Goal: Transaction & Acquisition: Book appointment/travel/reservation

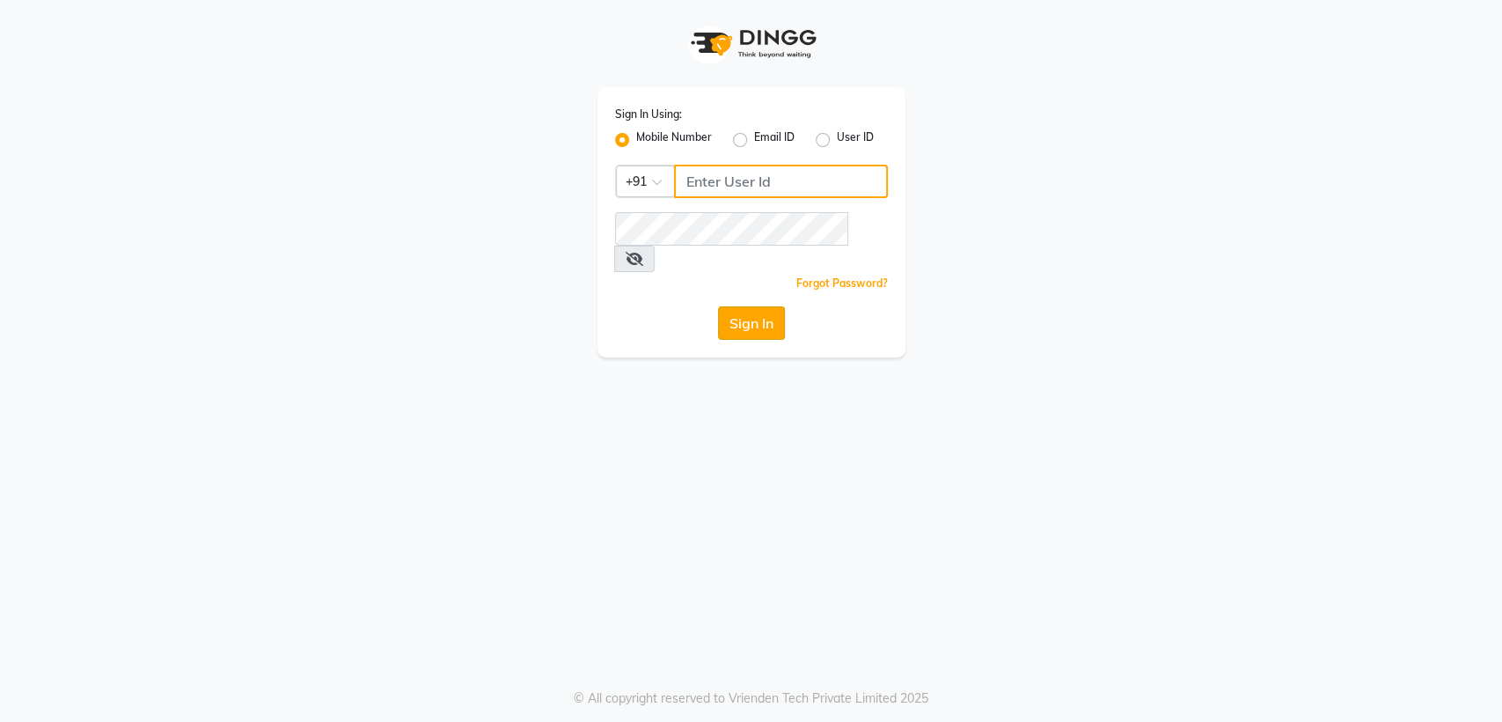
type input "8356041702"
click at [755, 306] on button "Sign In" at bounding box center [751, 322] width 67 height 33
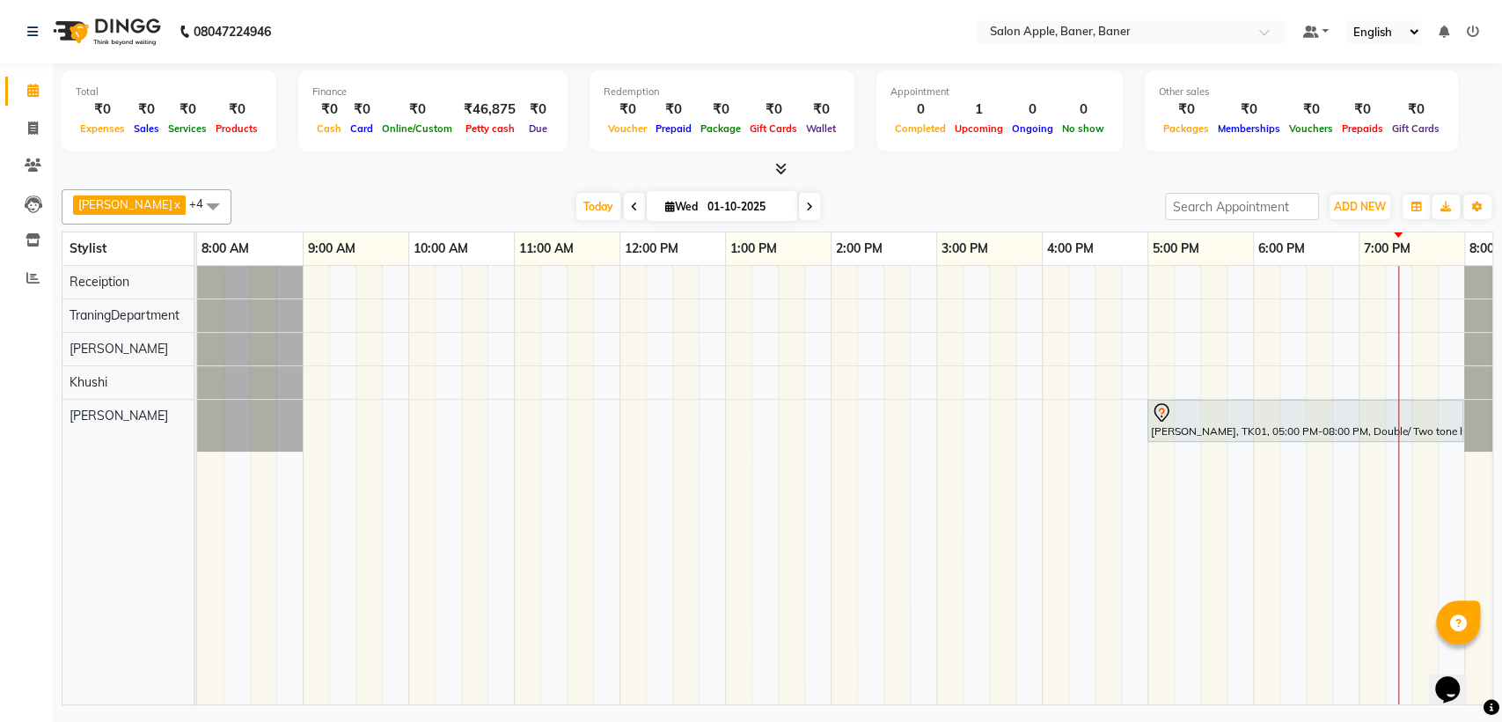
click at [665, 206] on icon at bounding box center [670, 206] width 10 height 11
select select "10"
select select "2025"
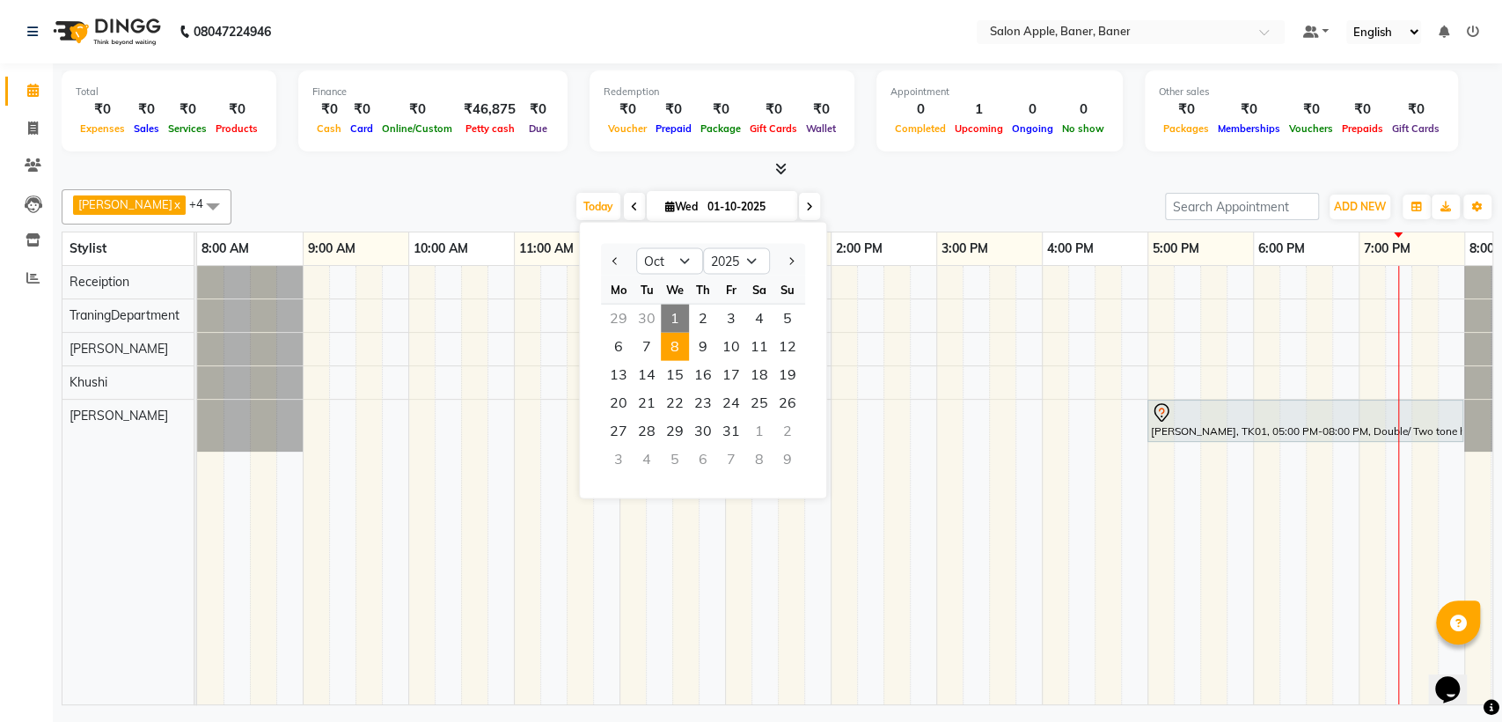
click at [672, 344] on span "8" at bounding box center [675, 347] width 28 height 28
type input "[DATE]"
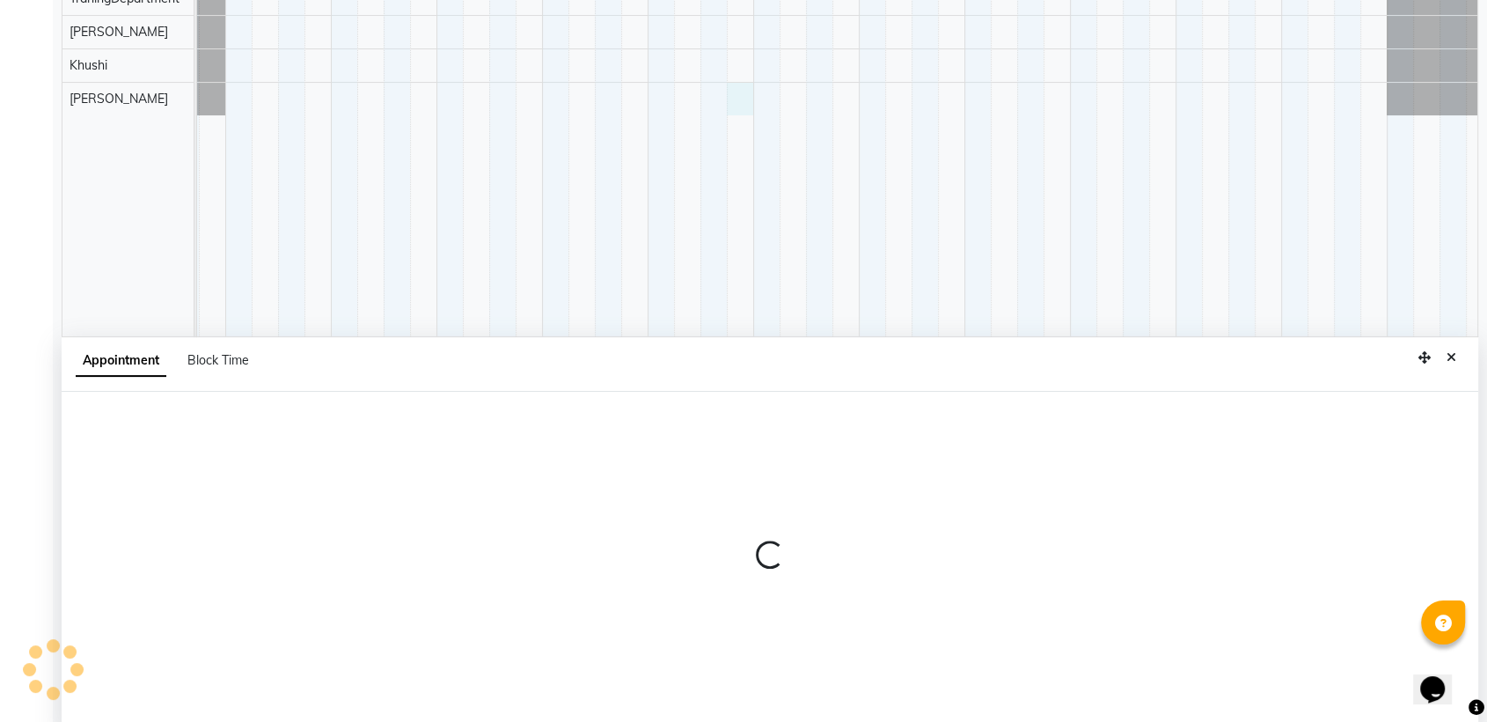
scroll to position [332, 0]
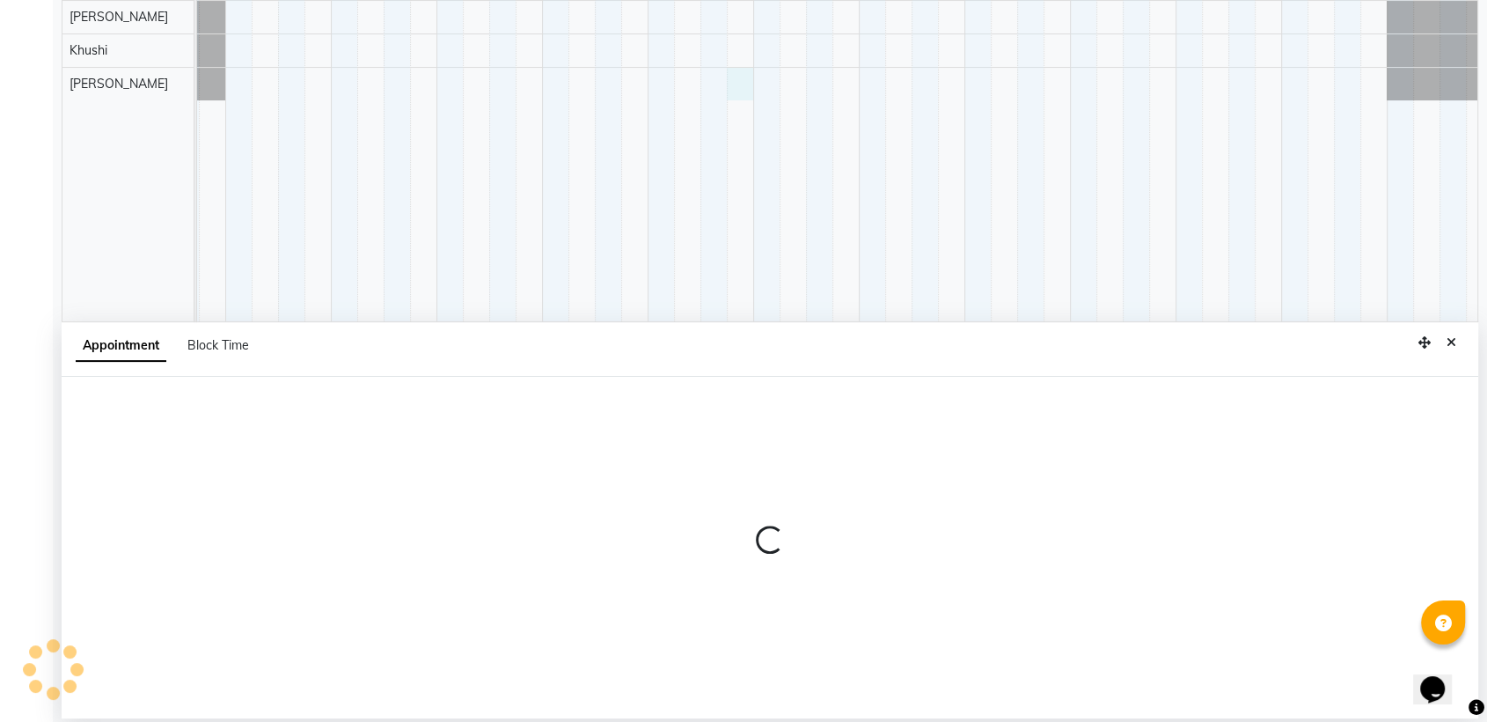
select select "51177"
select select "825"
select select "tentative"
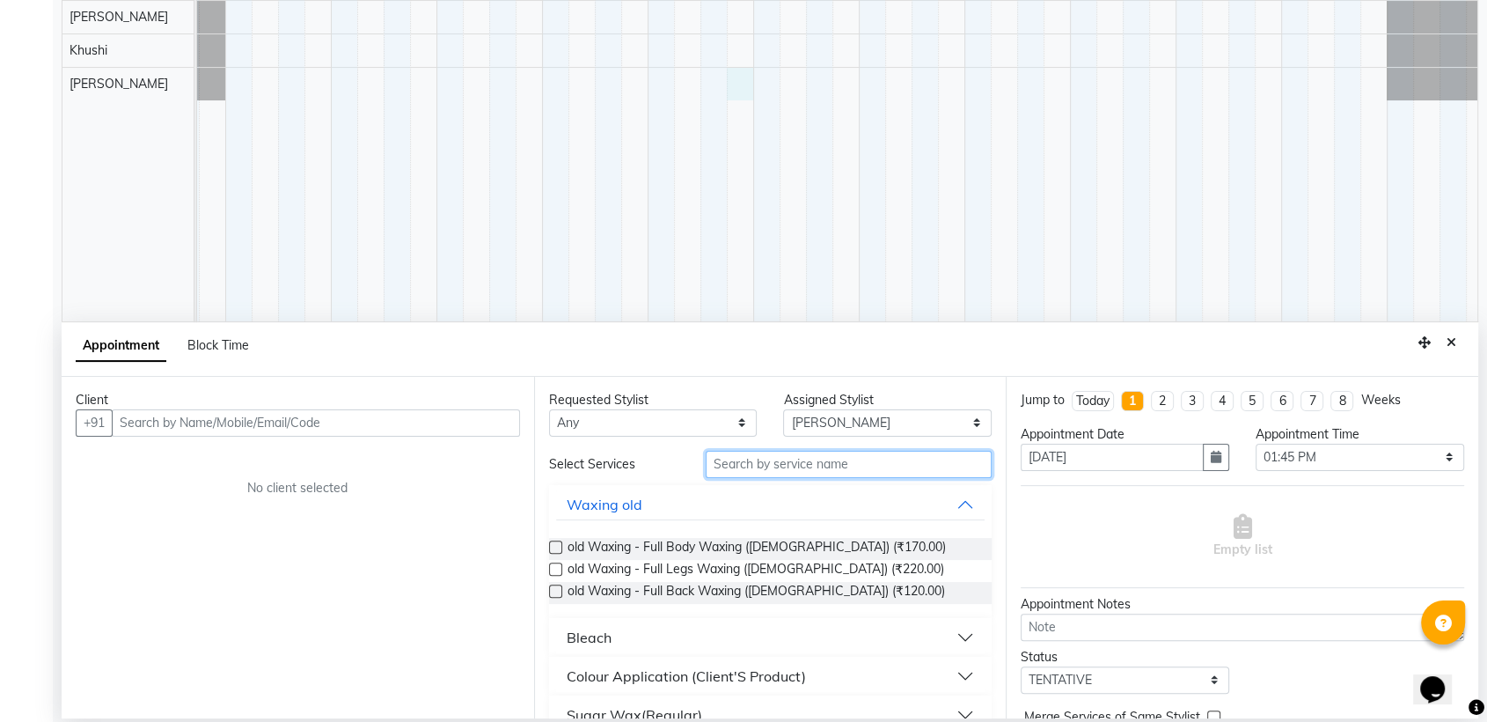
click at [759, 460] on input "text" at bounding box center [849, 464] width 287 height 27
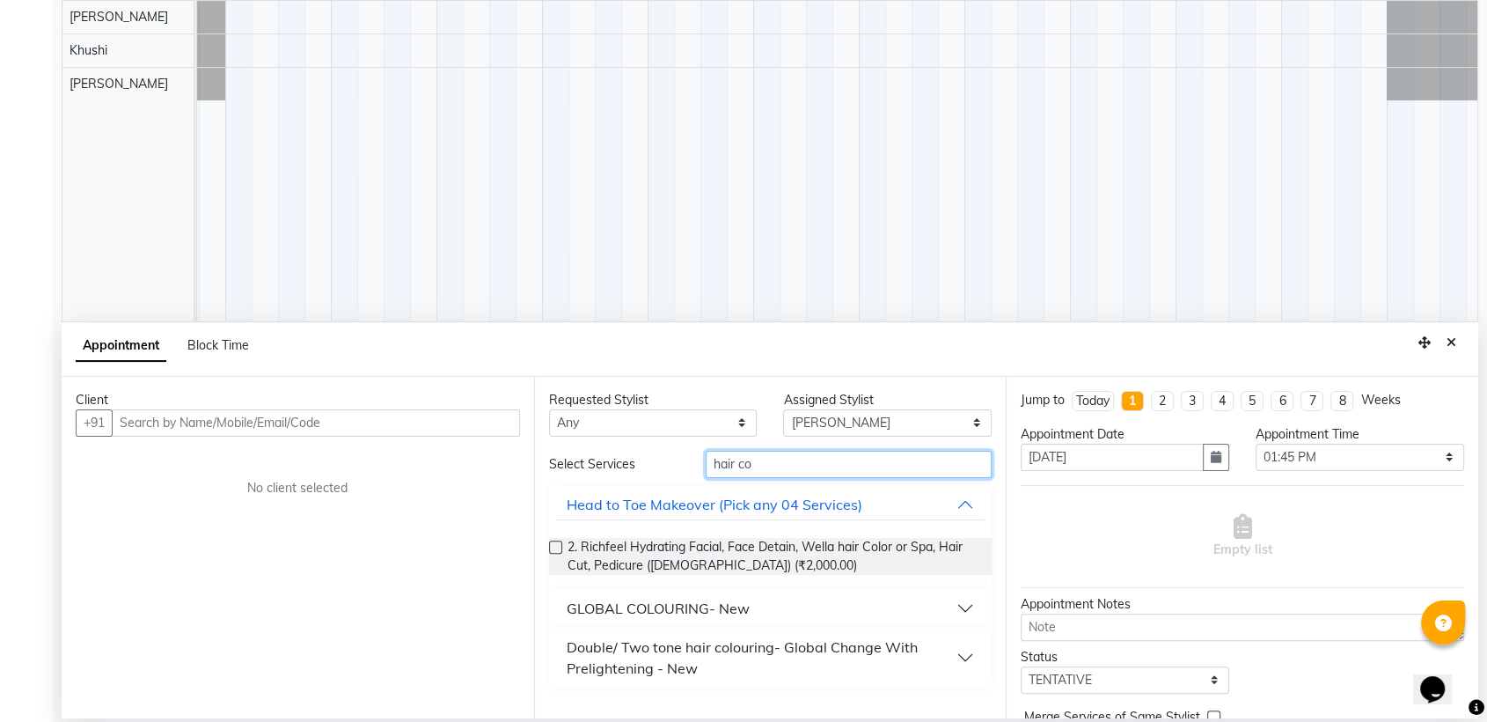
type input "hair co"
click at [969, 600] on button "GLOBAL COLOURING- New" at bounding box center [770, 608] width 429 height 32
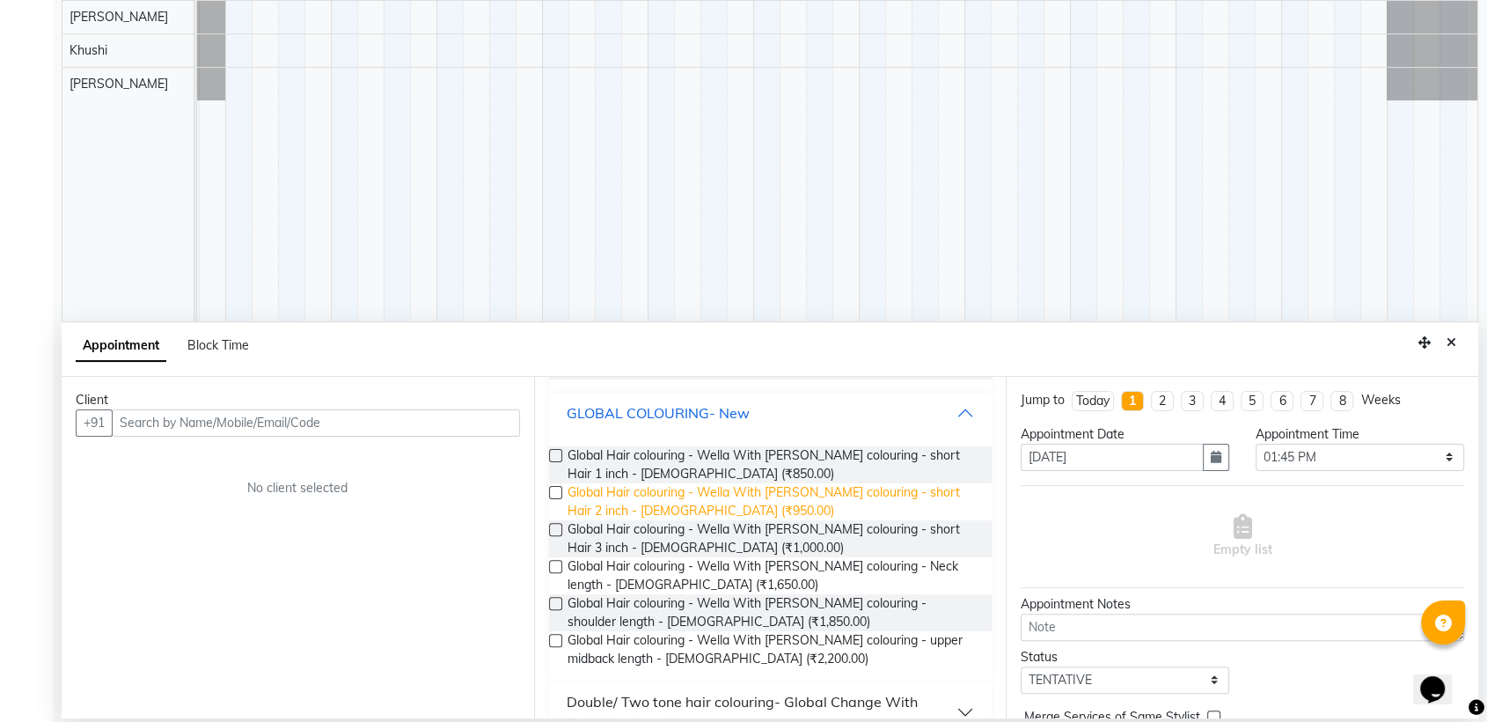
scroll to position [232, 0]
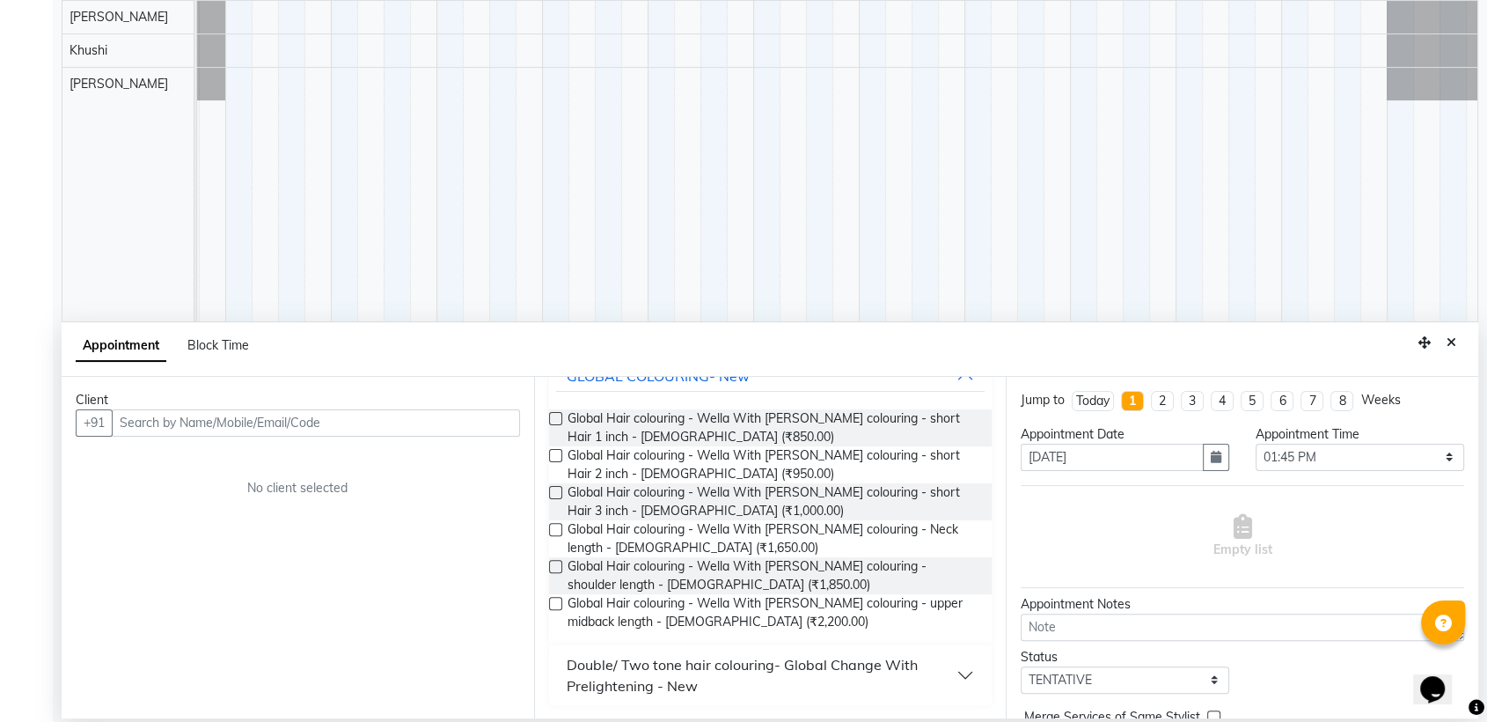
click at [550, 600] on label at bounding box center [555, 603] width 13 height 13
click at [550, 600] on input "checkbox" at bounding box center [554, 604] width 11 height 11
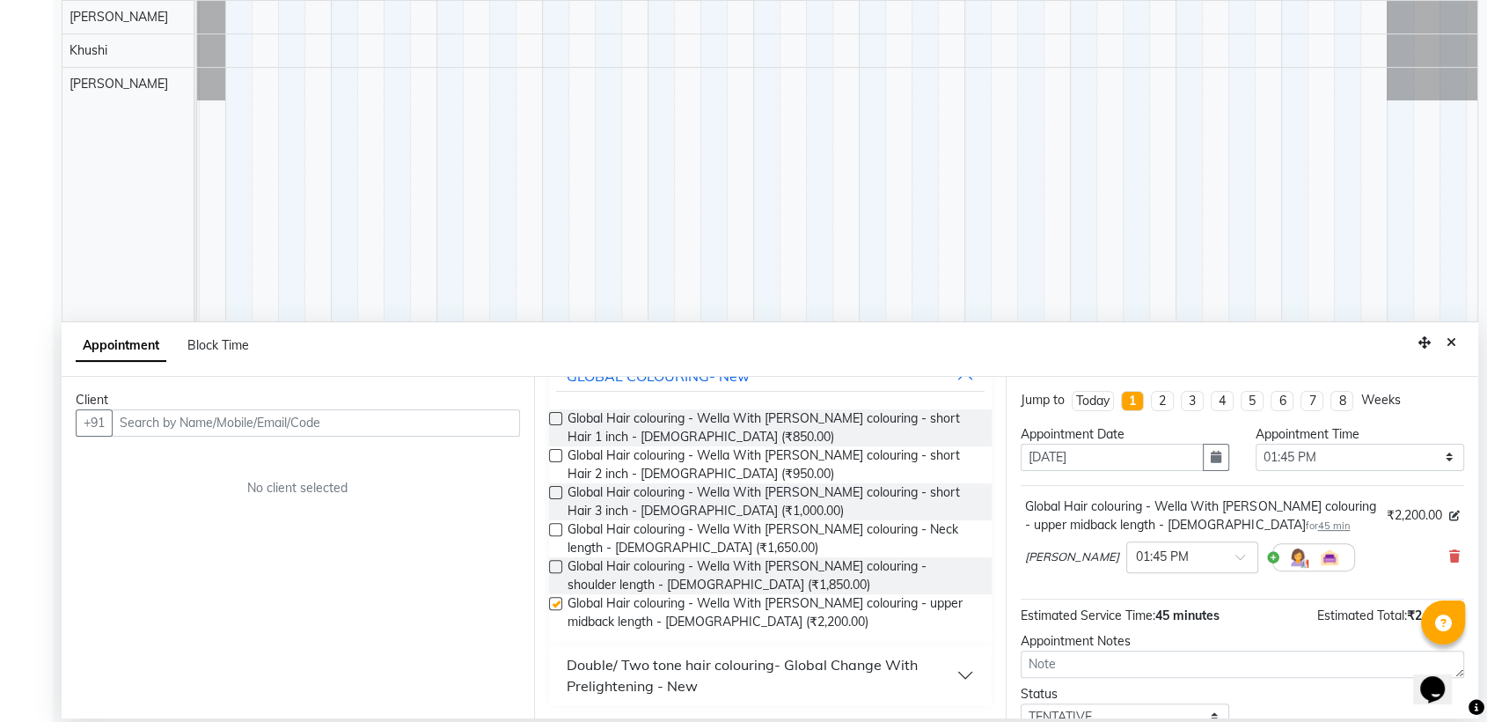
checkbox input "false"
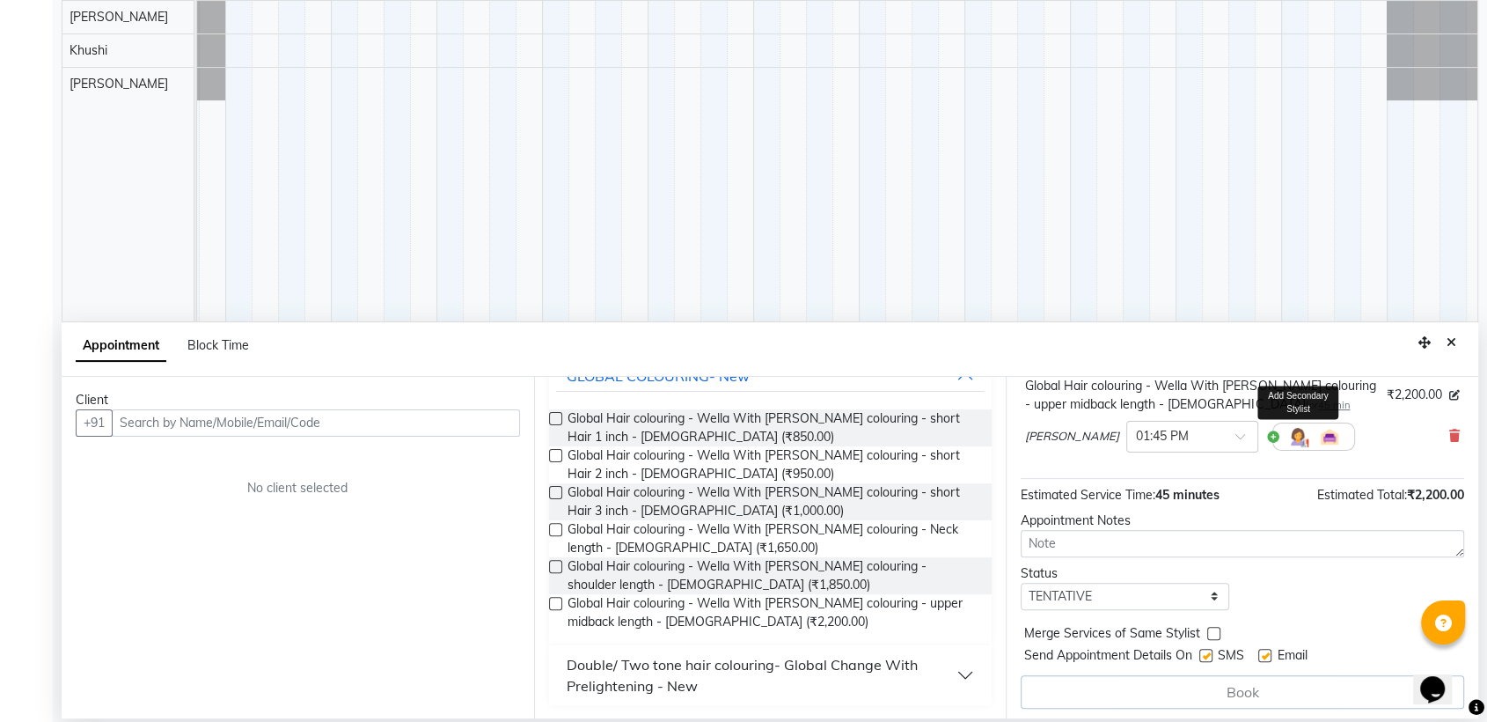
scroll to position [124, 0]
click at [1206, 656] on label at bounding box center [1205, 651] width 13 height 13
click at [1206, 656] on input "checkbox" at bounding box center [1204, 653] width 11 height 11
checkbox input "false"
click at [1266, 647] on label at bounding box center [1264, 651] width 13 height 13
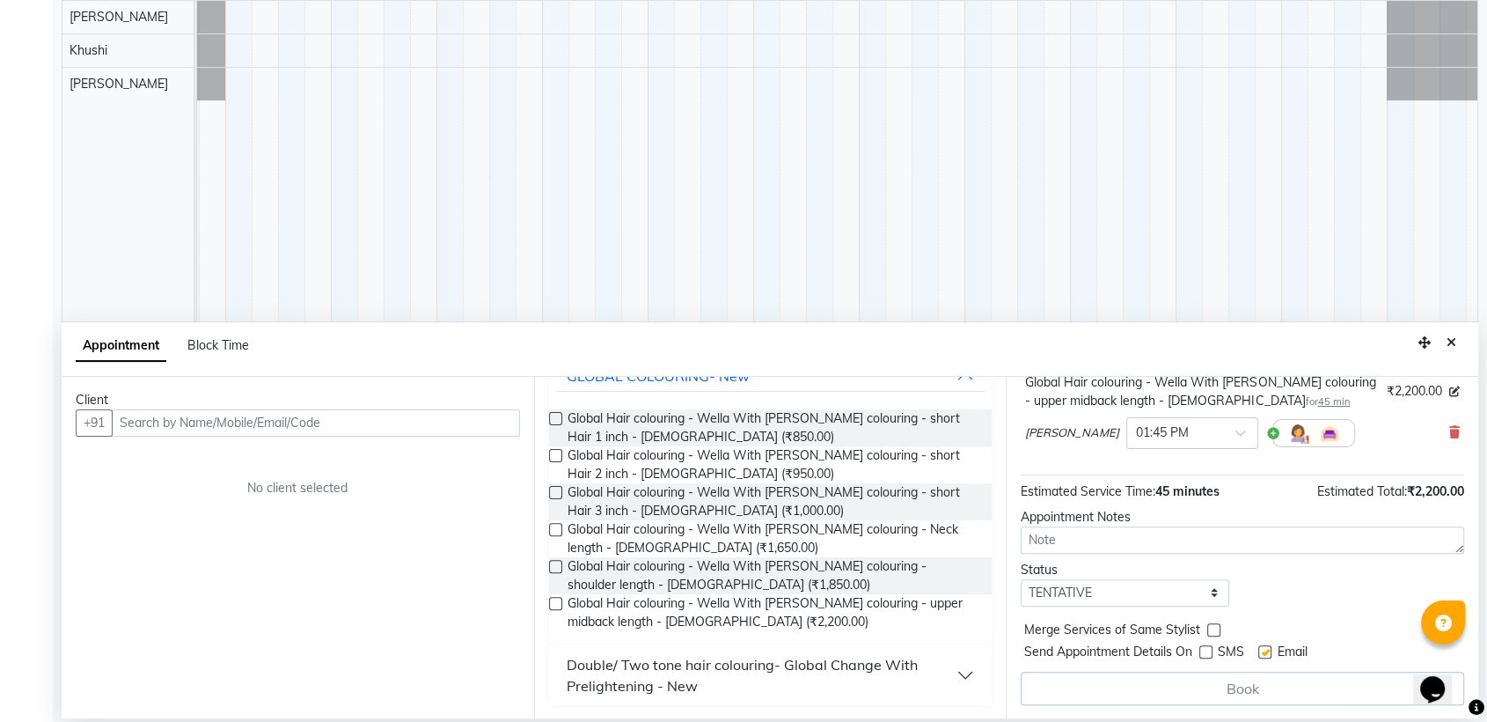
click at [1266, 648] on input "checkbox" at bounding box center [1263, 653] width 11 height 11
checkbox input "false"
click at [380, 419] on input "text" at bounding box center [316, 422] width 408 height 27
click at [330, 427] on input "text" at bounding box center [316, 422] width 408 height 27
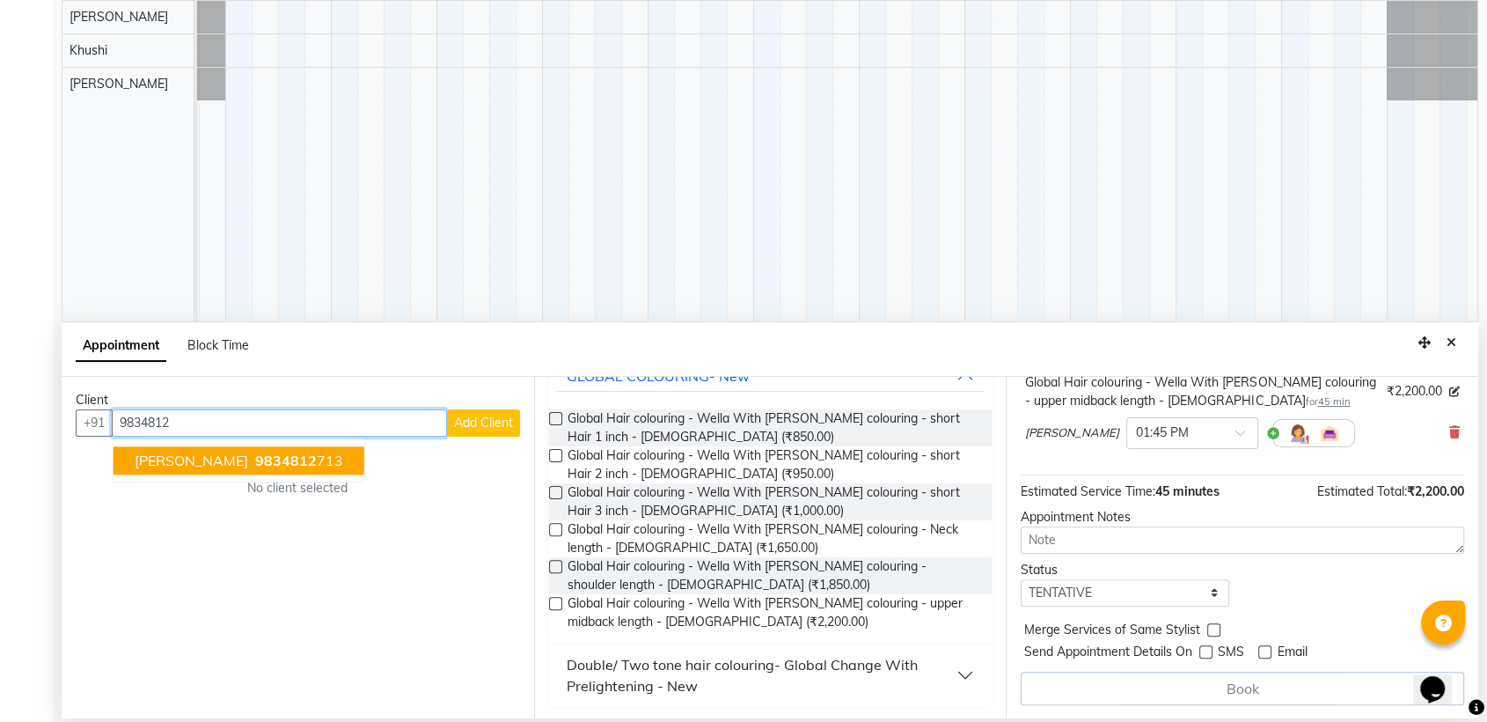
click at [297, 455] on button "[PERSON_NAME] 9834812 713" at bounding box center [239, 460] width 251 height 28
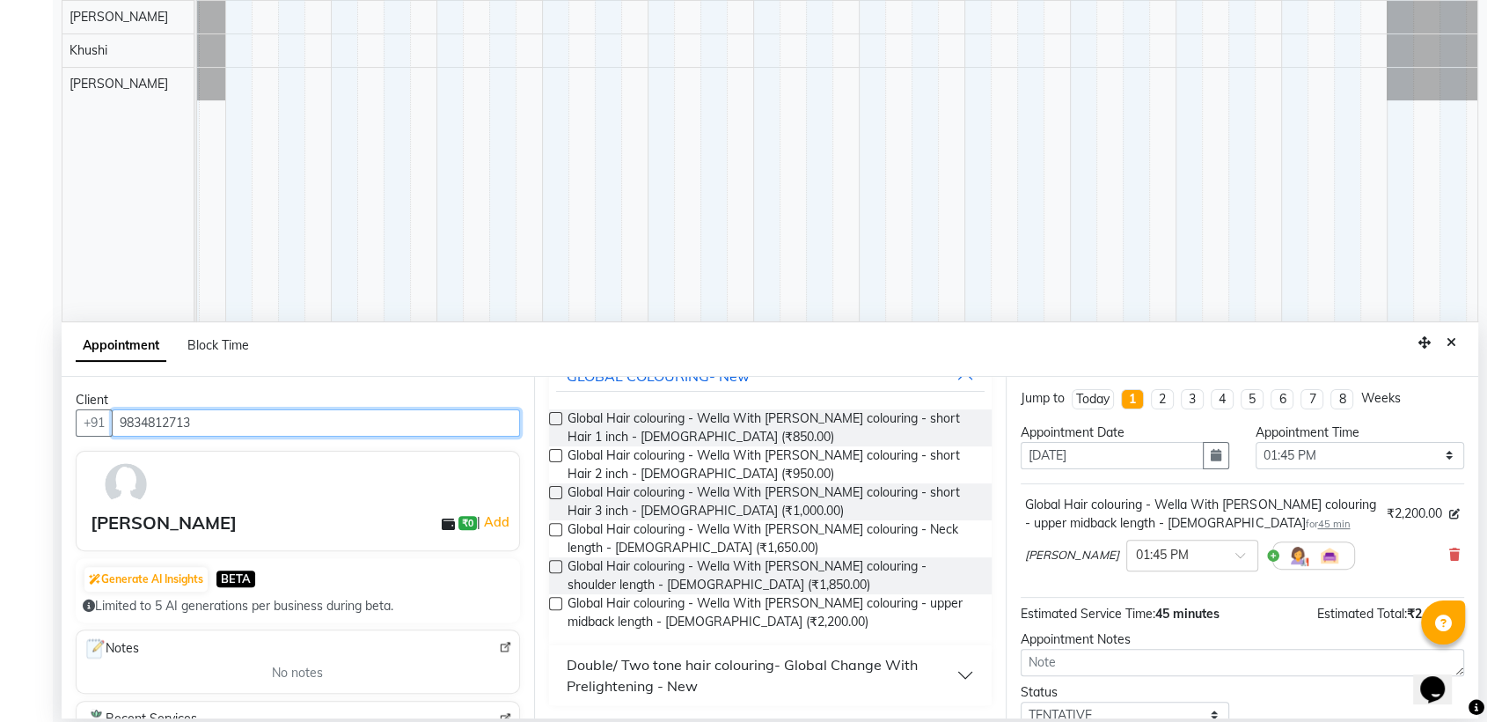
scroll to position [0, 0]
type input "9834812713"
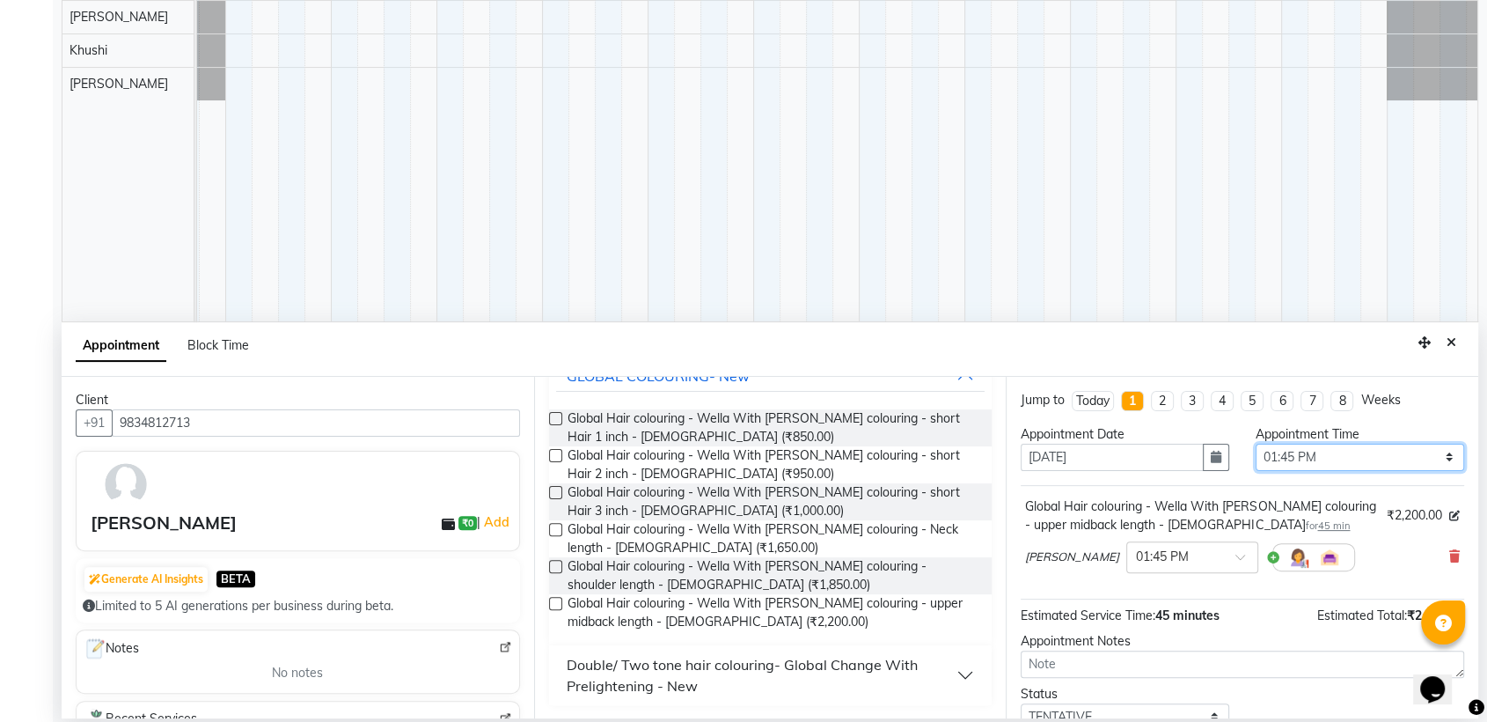
click at [1434, 452] on select "Select 09:00 AM 09:15 AM 09:30 AM 09:45 AM 10:00 AM 10:15 AM 10:30 AM 10:45 AM …" at bounding box center [1360, 456] width 209 height 27
select select "840"
click at [1256, 443] on select "Select 09:00 AM 09:15 AM 09:30 AM 09:45 AM 10:00 AM 10:15 AM 10:30 AM 10:45 AM …" at bounding box center [1360, 456] width 209 height 27
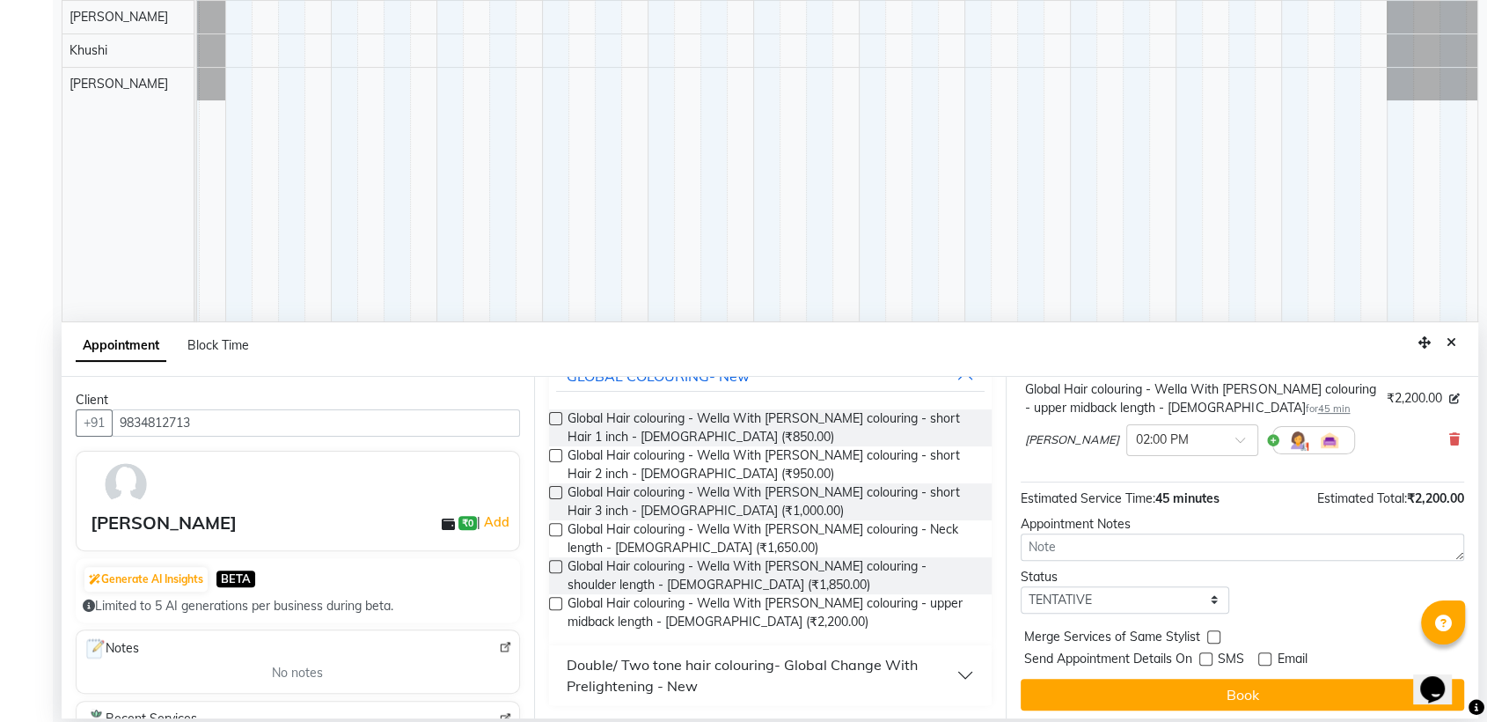
scroll to position [122, 0]
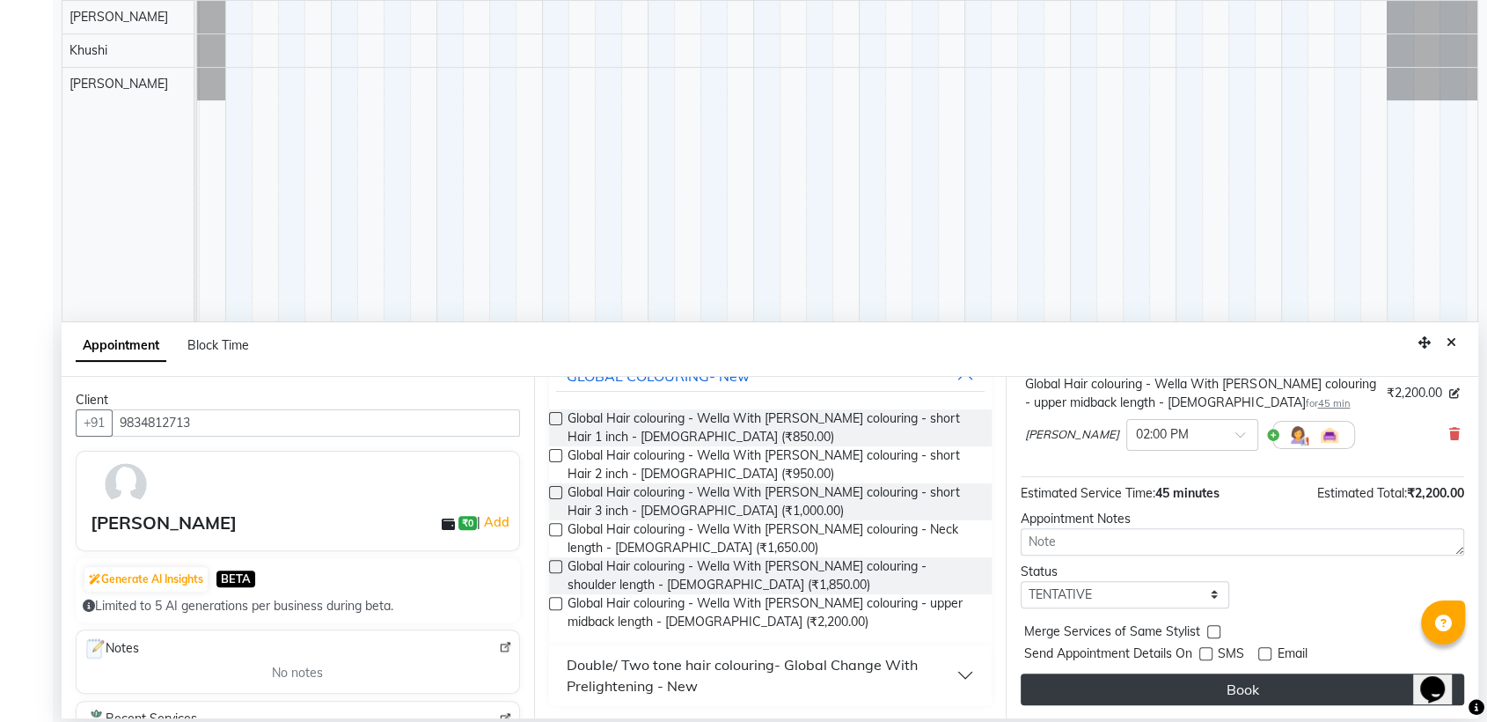
click at [1242, 691] on button "Book" at bounding box center [1242, 689] width 443 height 32
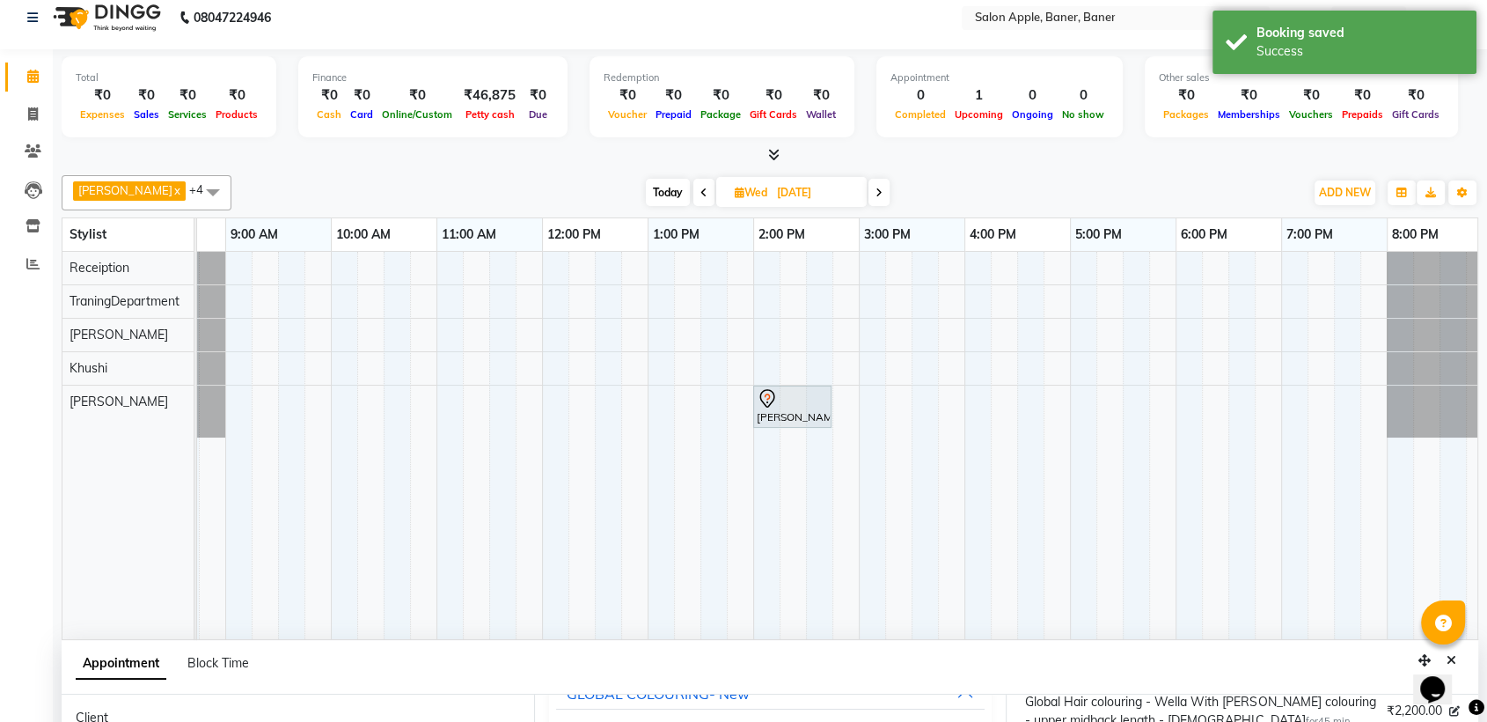
scroll to position [0, 0]
